Goal: Task Accomplishment & Management: Manage account settings

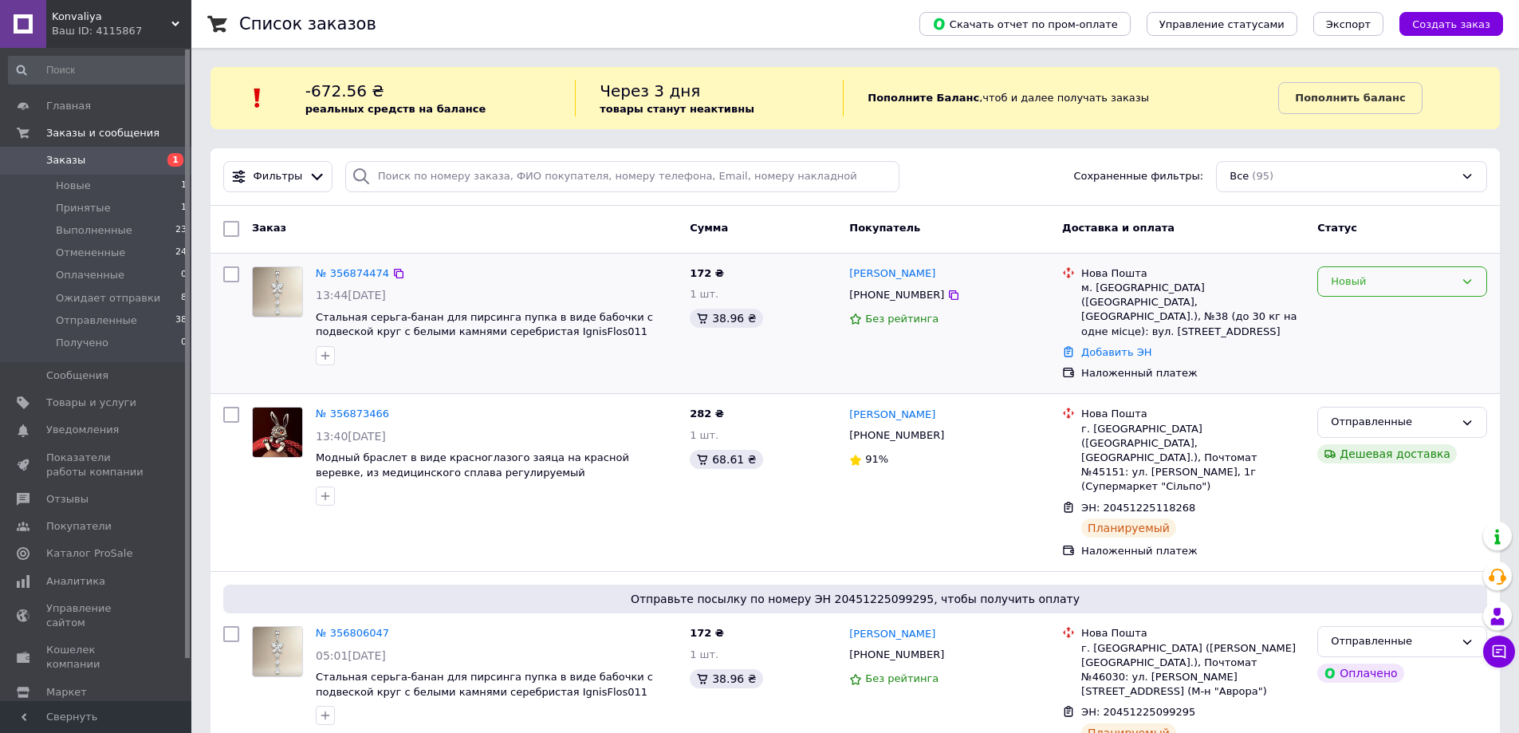
click at [1391, 284] on div "Новый" at bounding box center [1393, 281] width 124 height 17
click at [1367, 307] on li "Принят" at bounding box center [1402, 314] width 168 height 29
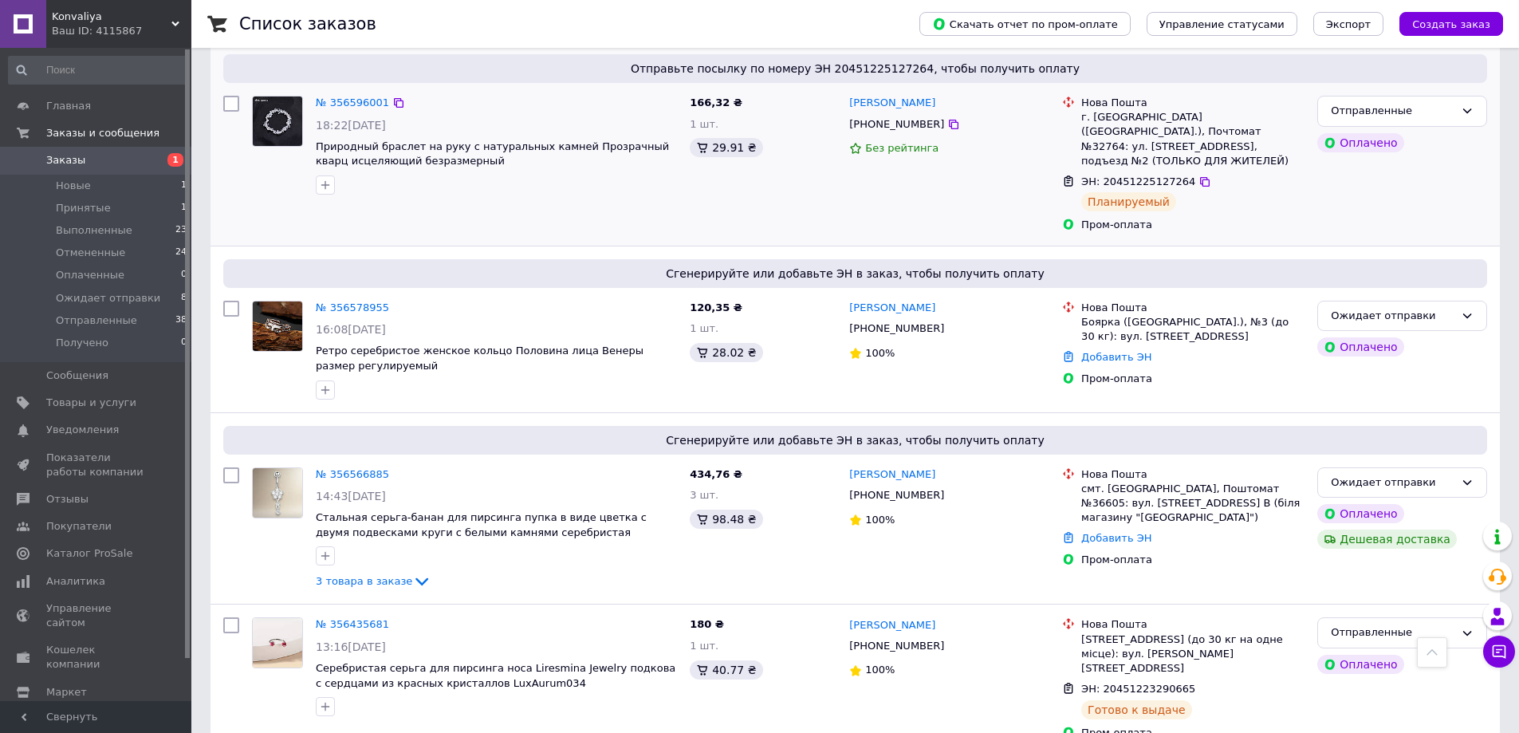
scroll to position [1993, 0]
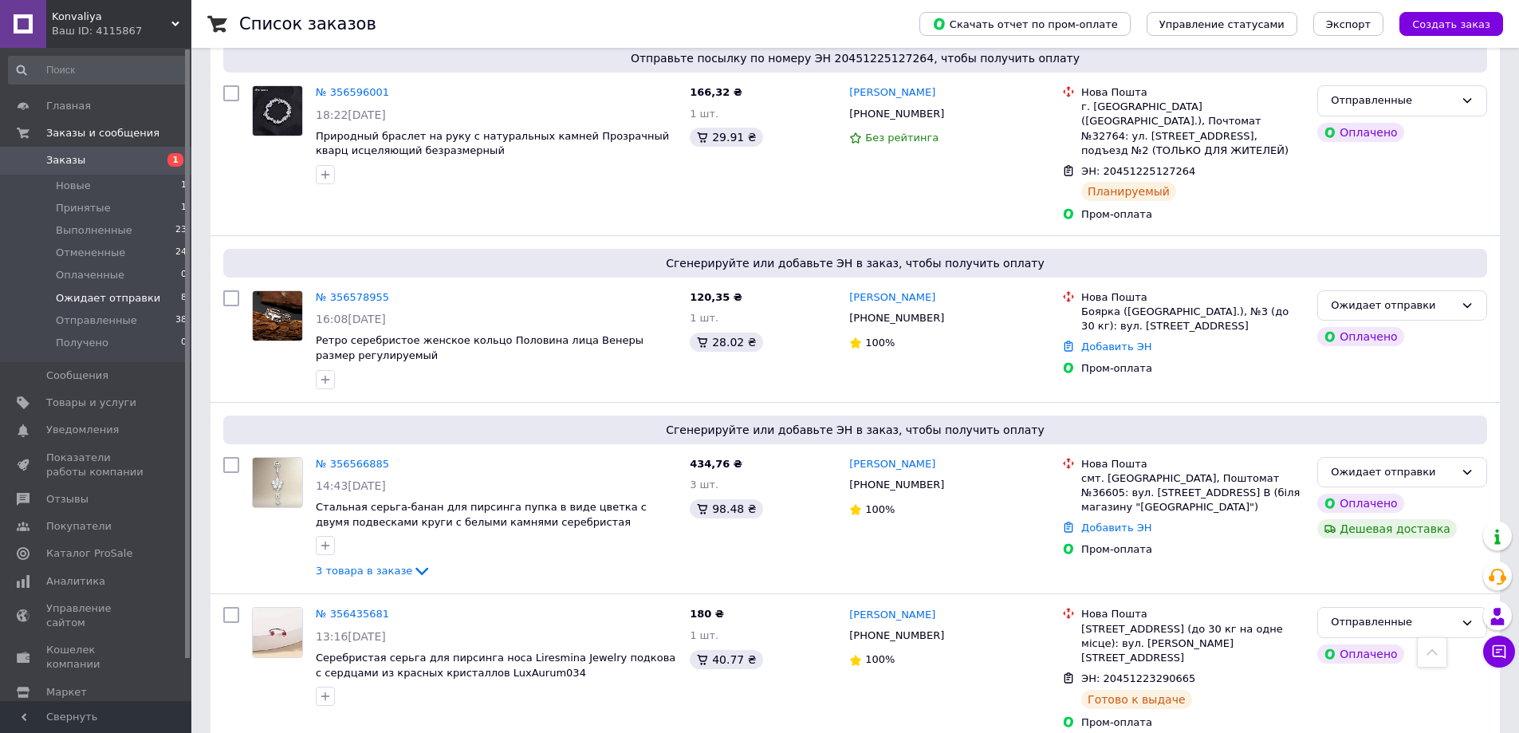
click at [92, 294] on span "Ожидает отправки" at bounding box center [108, 298] width 104 height 14
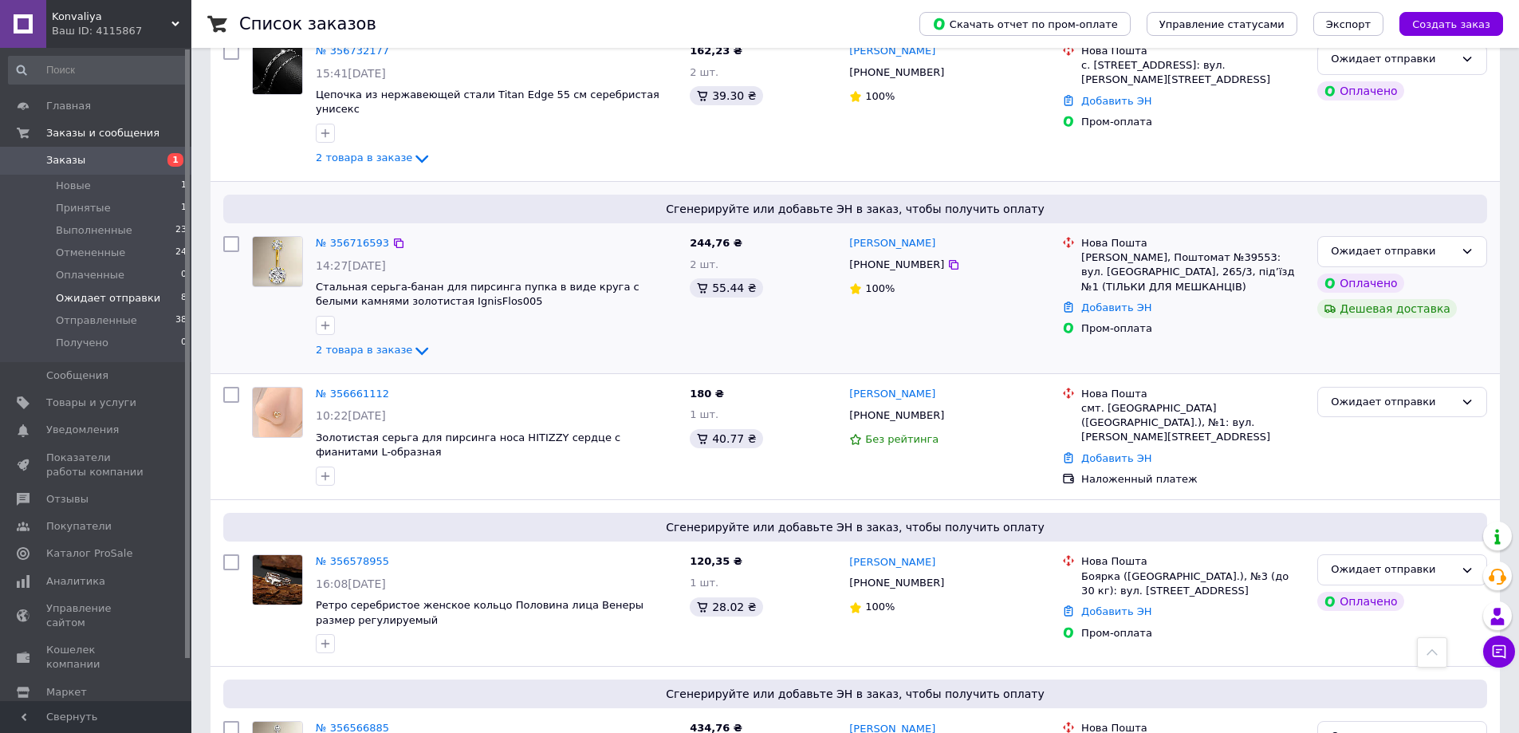
scroll to position [558, 0]
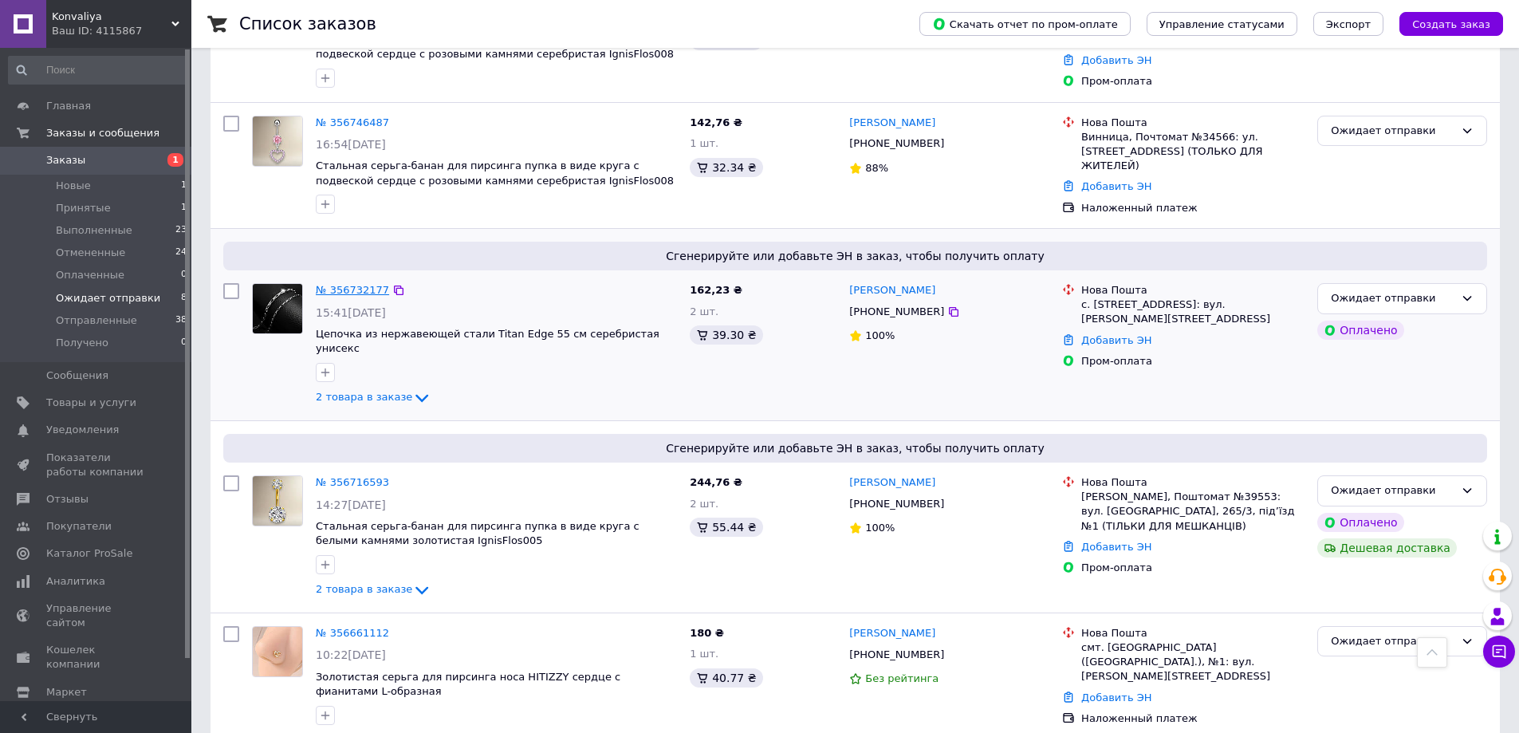
click at [364, 284] on link "№ 356732177" at bounding box center [352, 290] width 73 height 12
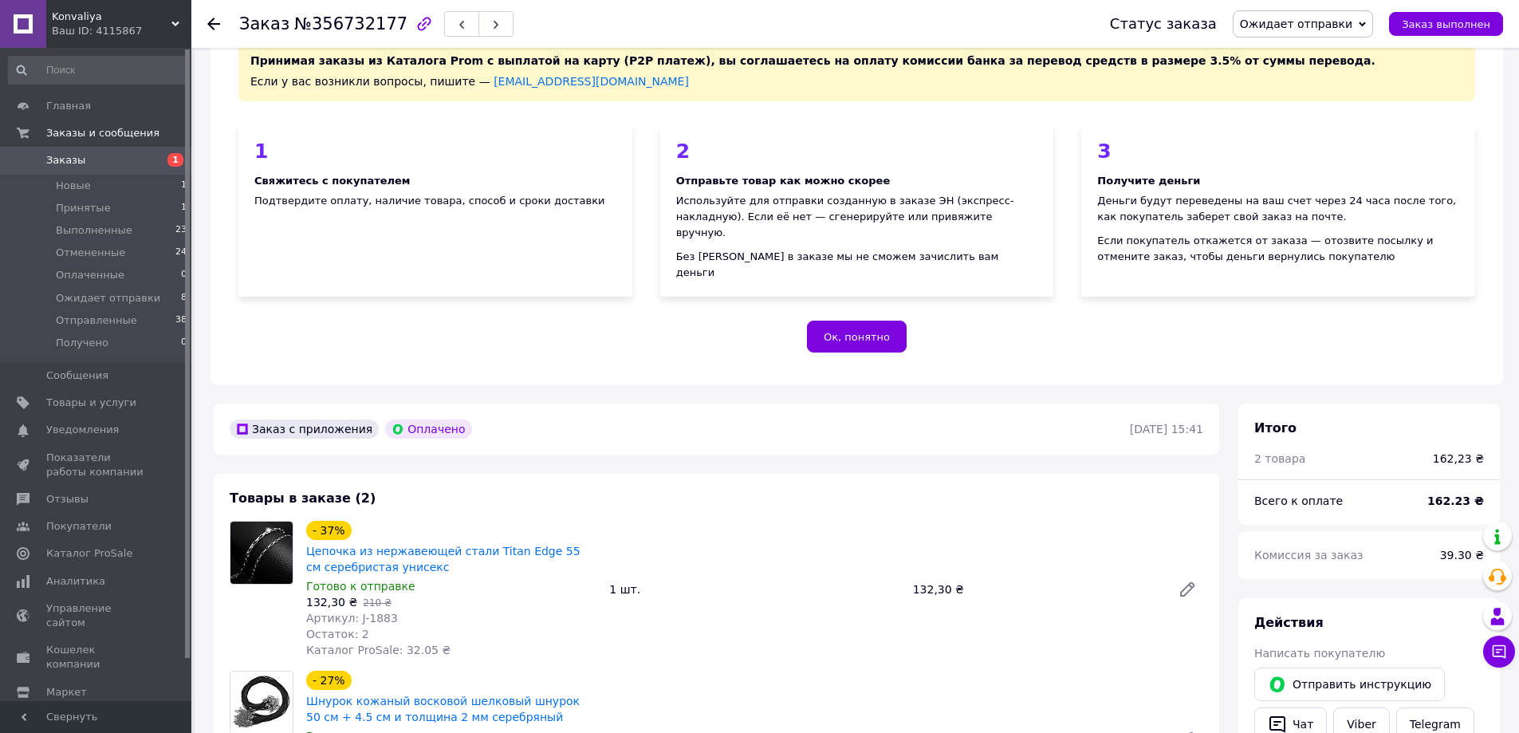
scroll to position [399, 0]
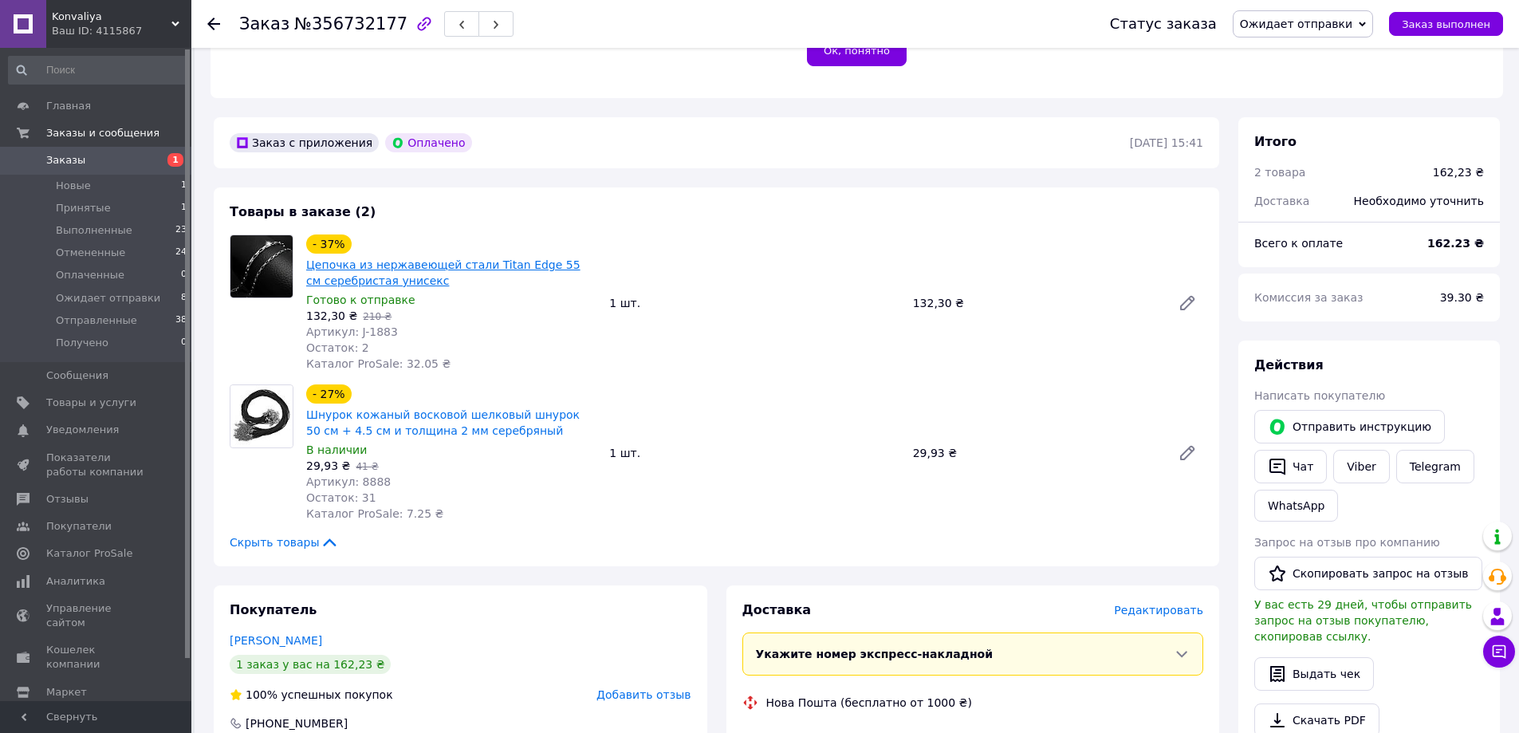
click at [387, 258] on link "Цепочка из нержавеющей стали Titan Edge 55 см серебристая унисекс" at bounding box center [443, 272] width 274 height 29
click at [218, 13] on div at bounding box center [223, 24] width 32 height 48
click at [218, 19] on icon at bounding box center [213, 24] width 13 height 13
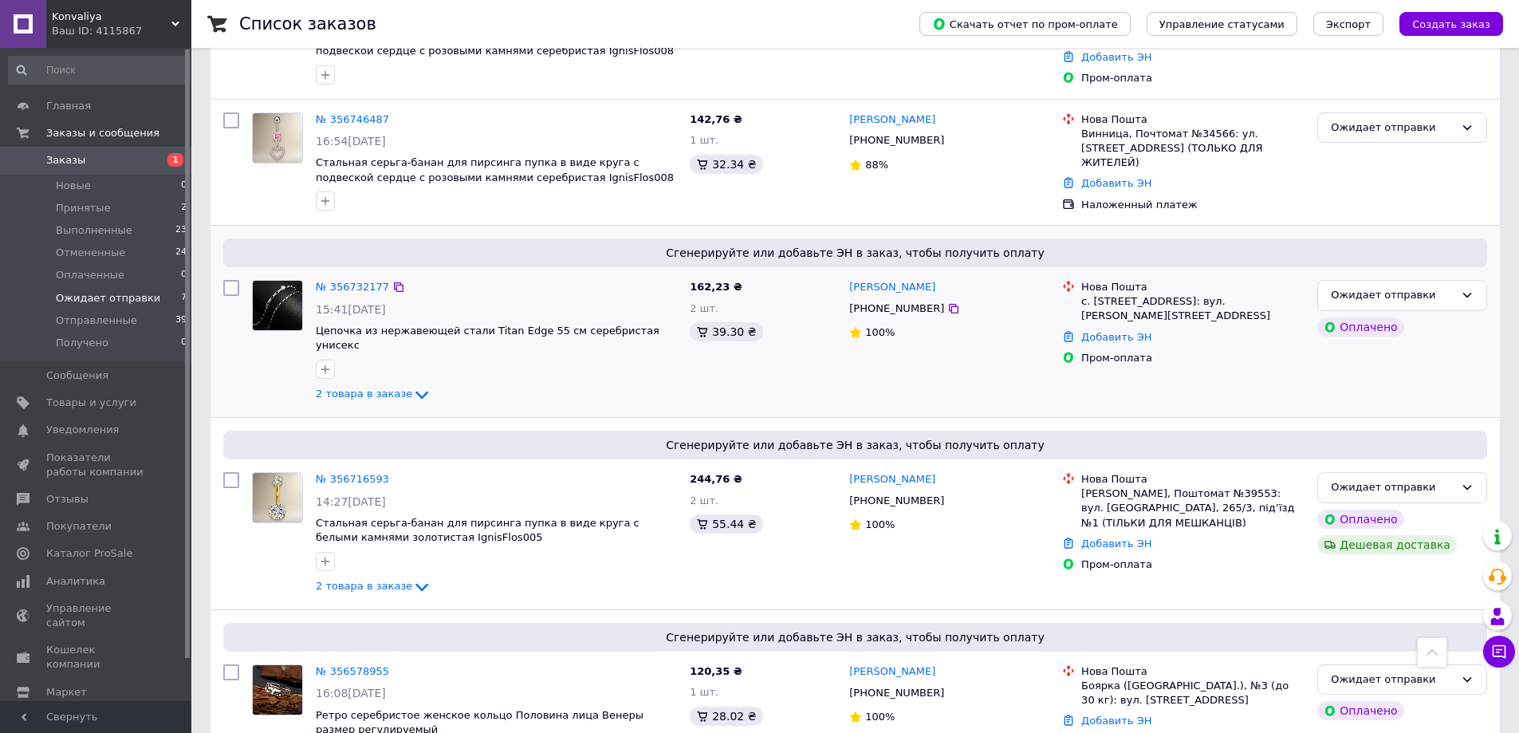
scroll to position [544, 0]
